Goal: Information Seeking & Learning: Understand process/instructions

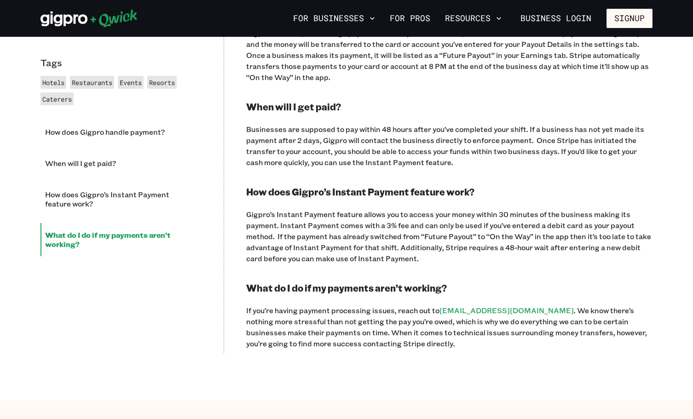
drag, startPoint x: 249, startPoint y: 217, endPoint x: 448, endPoint y: 222, distance: 199.6
click at [448, 222] on p "Gigpro’s Instant Payment feature allows you to access your money within 30 minu…" at bounding box center [449, 236] width 406 height 55
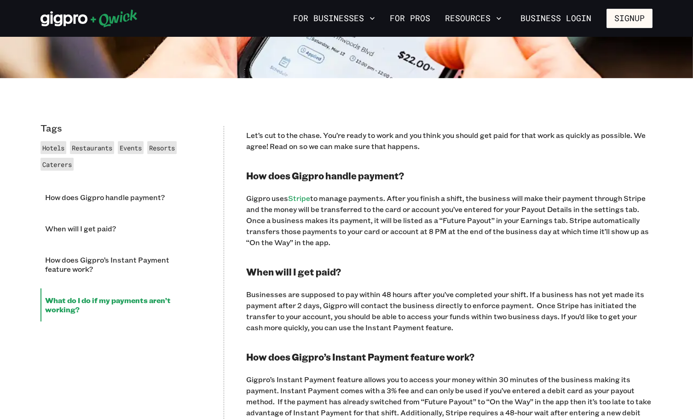
scroll to position [272, 0]
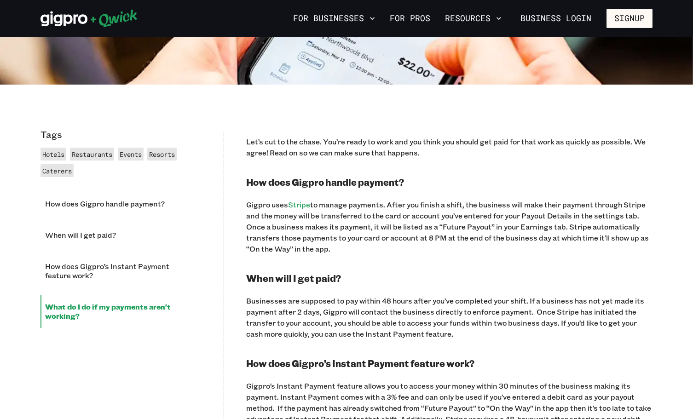
drag, startPoint x: 247, startPoint y: 204, endPoint x: 334, endPoint y: 249, distance: 97.9
click at [334, 249] on p "Gigpro uses Stripe to manage payments. After you finish a shift, the business w…" at bounding box center [449, 226] width 406 height 55
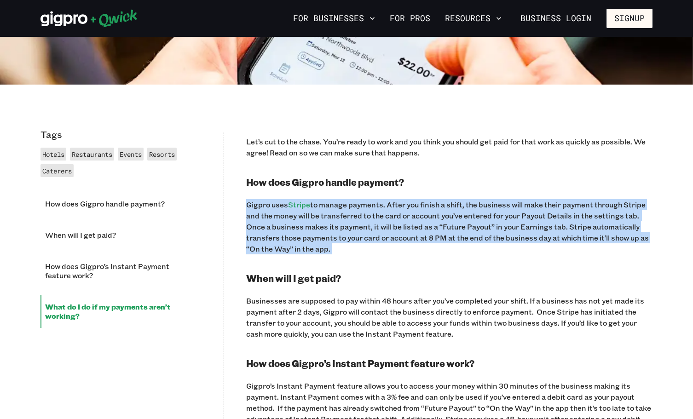
drag, startPoint x: 334, startPoint y: 249, endPoint x: 246, endPoint y: 206, distance: 98.5
click at [246, 206] on p "Gigpro uses Stripe to manage payments. After you finish a shift, the business w…" at bounding box center [449, 226] width 406 height 55
drag, startPoint x: 246, startPoint y: 206, endPoint x: 352, endPoint y: 255, distance: 117.3
click at [352, 255] on div "Let’s cut to the chase. You’re ready to work and you think you should get paid …" at bounding box center [449, 328] width 406 height 384
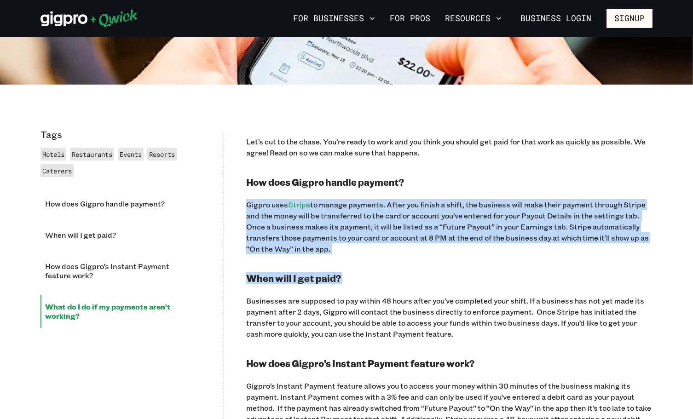
click at [353, 252] on p "Gigpro uses Stripe to manage payments. After you finish a shift, the business w…" at bounding box center [449, 226] width 406 height 55
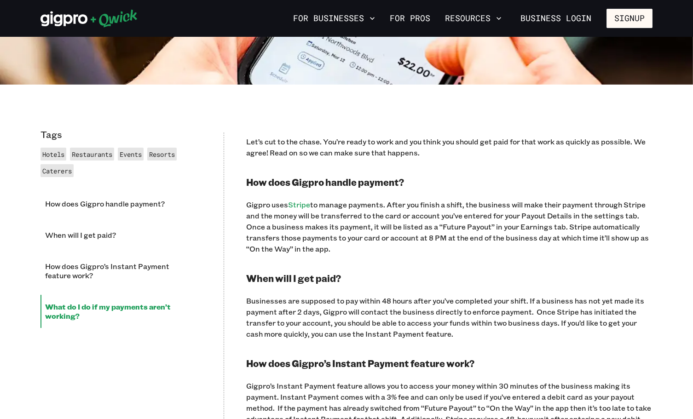
drag, startPoint x: 350, startPoint y: 252, endPoint x: 243, endPoint y: 204, distance: 117.3
click at [243, 204] on div "Tags Hotels Restaurants Events Resorts Caterers How does Gigpro handle payment?…" at bounding box center [346, 328] width 630 height 487
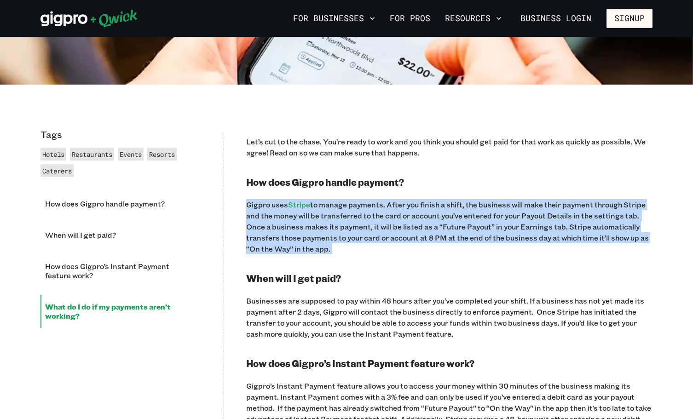
drag, startPoint x: 243, startPoint y: 204, endPoint x: 340, endPoint y: 247, distance: 106.6
click at [340, 247] on div "Tags Hotels Restaurants Events Resorts Caterers How does Gigpro handle payment?…" at bounding box center [346, 328] width 630 height 487
click at [340, 247] on p "Gigpro uses Stripe to manage payments. After you finish a shift, the business w…" at bounding box center [449, 226] width 406 height 55
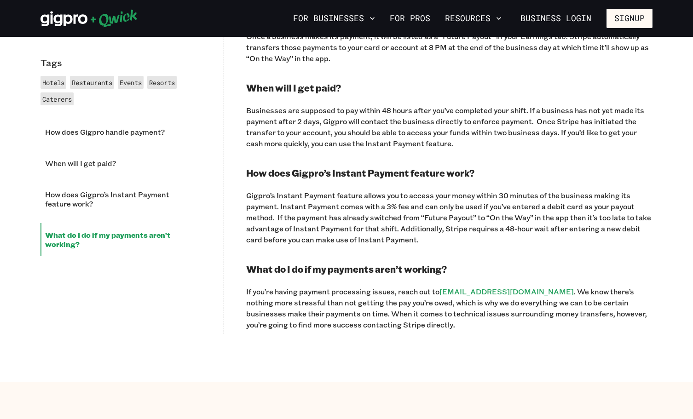
scroll to position [463, 0]
drag, startPoint x: 397, startPoint y: 228, endPoint x: 447, endPoint y: 241, distance: 52.2
click at [447, 241] on p "Gigpro’s Instant Payment feature allows you to access your money within 30 minu…" at bounding box center [449, 216] width 406 height 55
drag, startPoint x: 430, startPoint y: 242, endPoint x: 397, endPoint y: 223, distance: 38.5
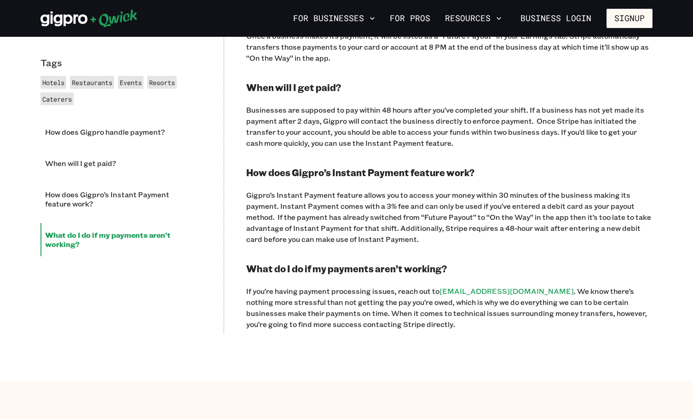
click at [397, 223] on p "Gigpro’s Instant Payment feature allows you to access your money within 30 minu…" at bounding box center [449, 216] width 406 height 55
click at [397, 228] on p "Gigpro’s Instant Payment feature allows you to access your money within 30 minu…" at bounding box center [449, 216] width 406 height 55
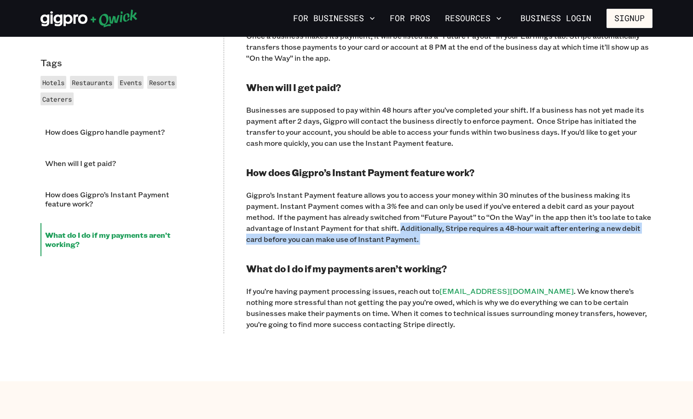
drag, startPoint x: 397, startPoint y: 228, endPoint x: 419, endPoint y: 244, distance: 27.6
click at [419, 244] on p "Gigpro’s Instant Payment feature allows you to access your money within 30 minu…" at bounding box center [449, 216] width 406 height 55
click at [420, 243] on p "Gigpro’s Instant Payment feature allows you to access your money within 30 minu…" at bounding box center [449, 216] width 406 height 55
drag, startPoint x: 419, startPoint y: 241, endPoint x: 398, endPoint y: 229, distance: 24.3
click at [398, 229] on p "Gigpro’s Instant Payment feature allows you to access your money within 30 minu…" at bounding box center [449, 216] width 406 height 55
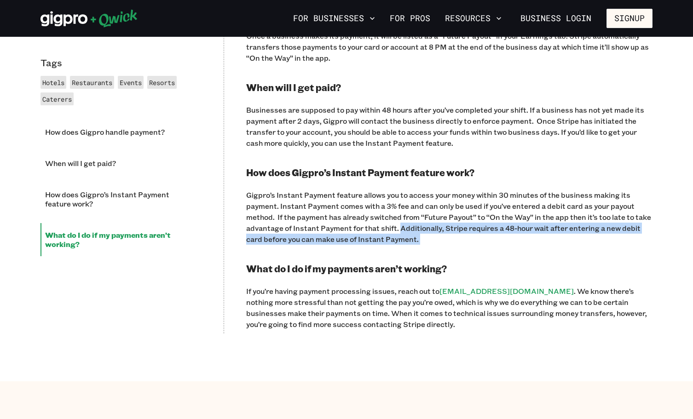
click at [448, 237] on p "Gigpro’s Instant Payment feature allows you to access your money within 30 minu…" at bounding box center [449, 216] width 406 height 55
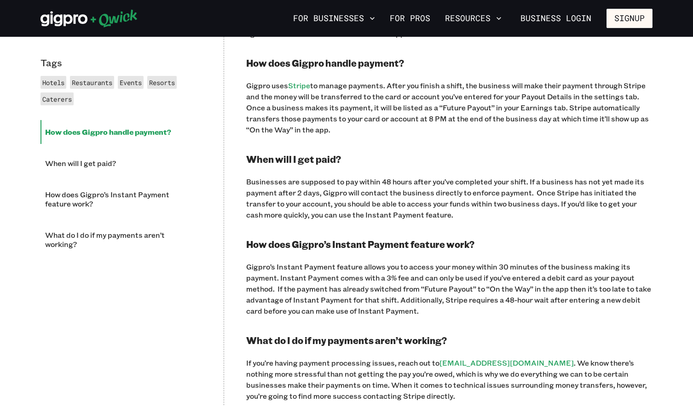
scroll to position [411, 0]
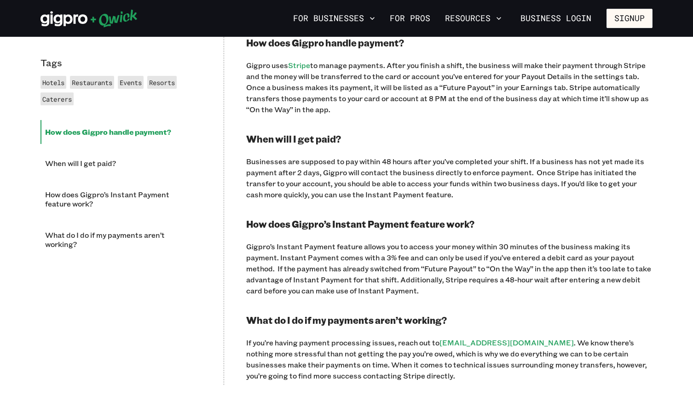
drag, startPoint x: 248, startPoint y: 244, endPoint x: 430, endPoint y: 291, distance: 188.5
click at [430, 291] on p "Gigpro’s Instant Payment feature allows you to access your money within 30 minu…" at bounding box center [449, 268] width 406 height 55
click at [469, 303] on div "Let’s cut to the chase. You’re ready to work and you think you should get paid …" at bounding box center [449, 189] width 406 height 384
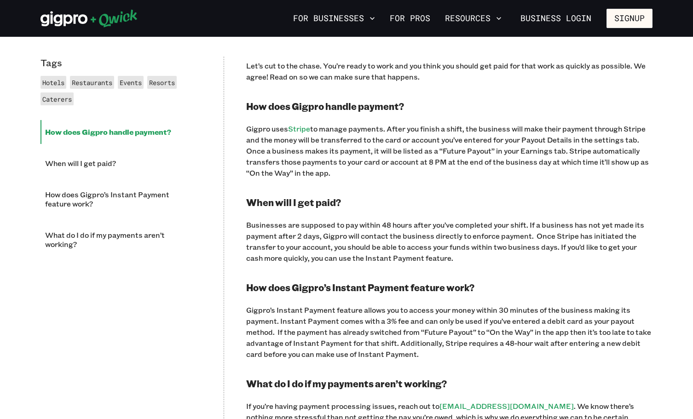
scroll to position [347, 0]
click at [163, 212] on li "How does Gigpro’s Instant Payment feature work?" at bounding box center [120, 199] width 161 height 33
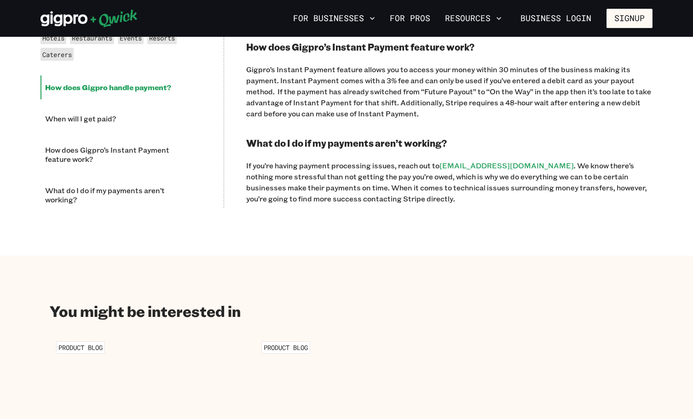
scroll to position [644, 0]
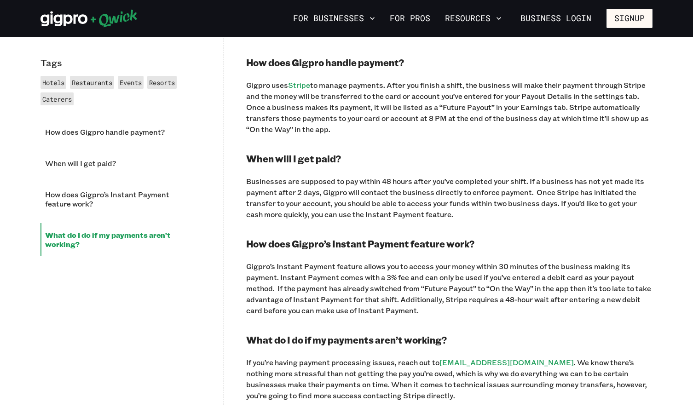
scroll to position [395, 0]
